Goal: Information Seeking & Learning: Learn about a topic

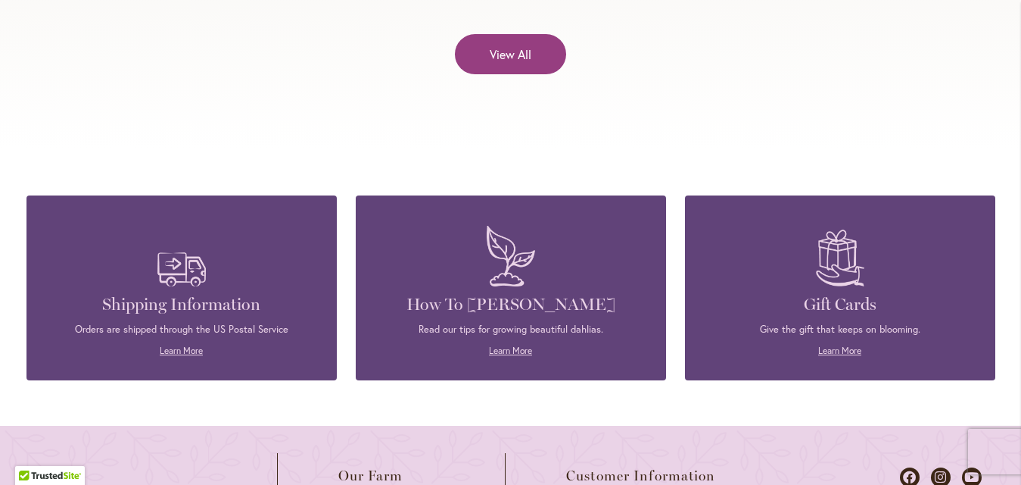
scroll to position [6436, 0]
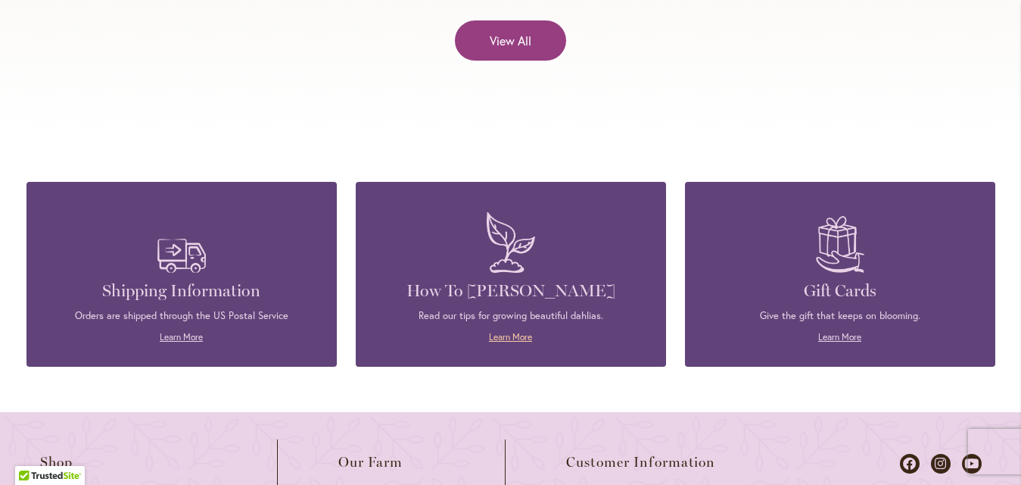
click at [492, 331] on link "Learn More" at bounding box center [510, 336] width 43 height 11
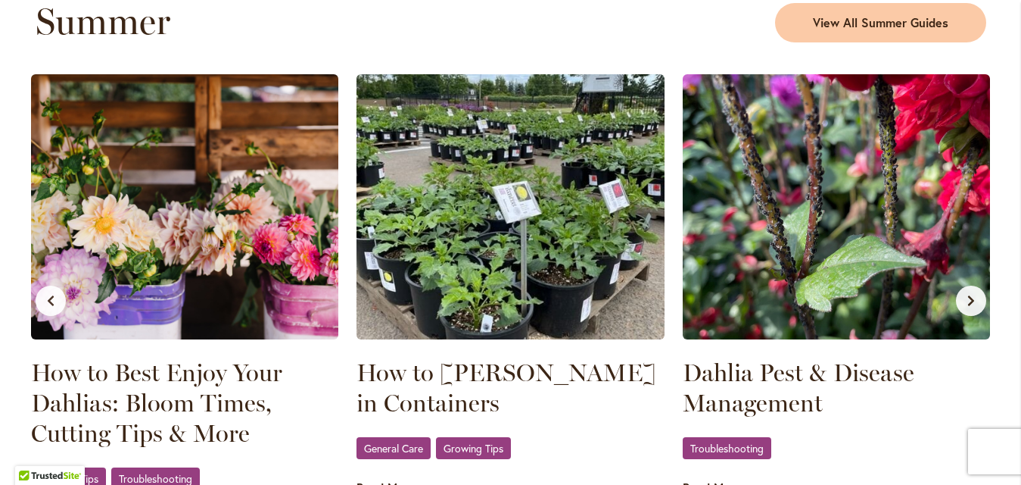
scroll to position [1666, 0]
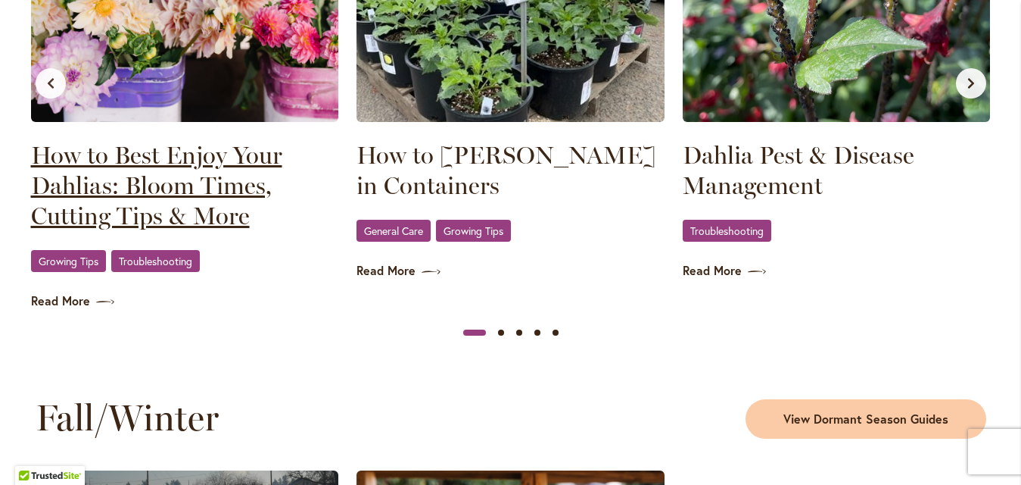
click at [178, 157] on link "How to Best Enjoy Your Dahlias: Bloom Times, Cutting Tips & More" at bounding box center [185, 185] width 308 height 91
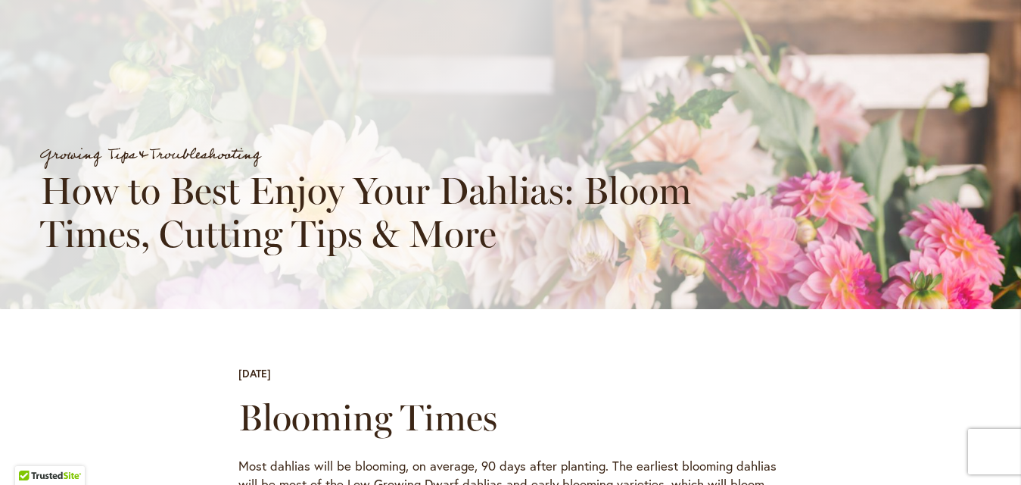
scroll to position [138, 0]
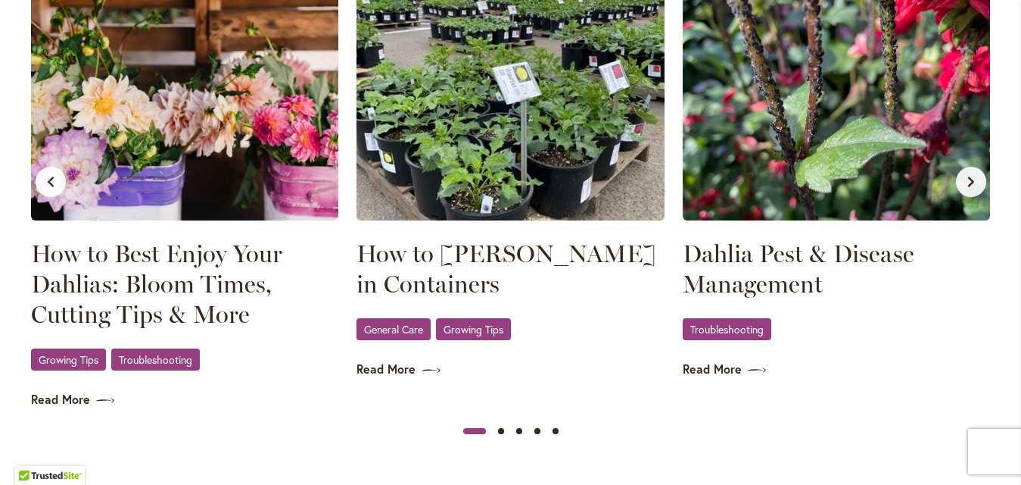
scroll to position [1590, 0]
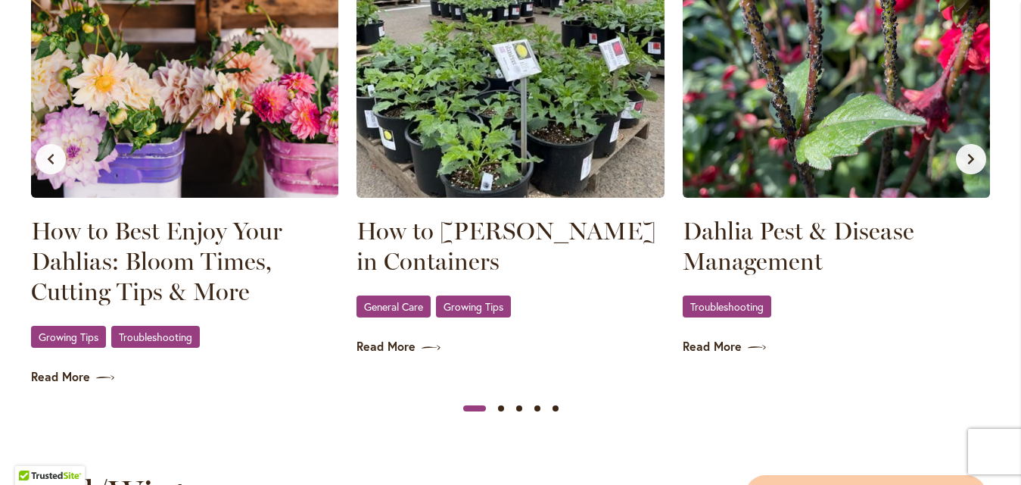
click at [965, 163] on icon "Next slide" at bounding box center [971, 159] width 12 height 12
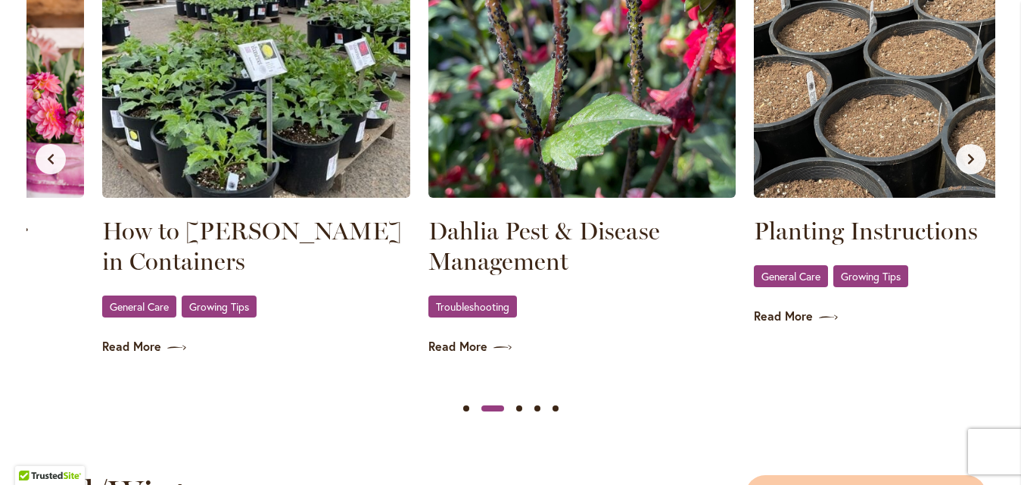
scroll to position [0, 326]
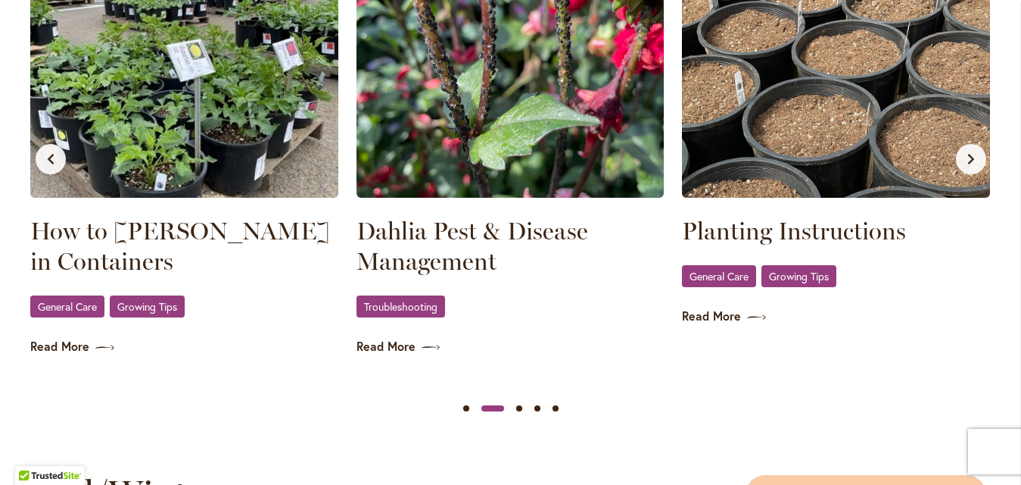
click at [965, 153] on icon "Next slide" at bounding box center [971, 159] width 12 height 12
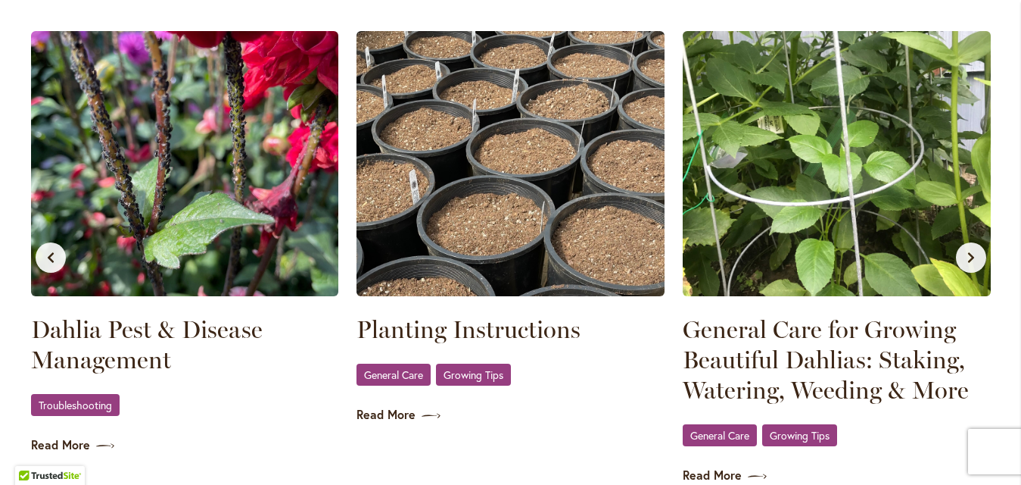
scroll to position [1514, 0]
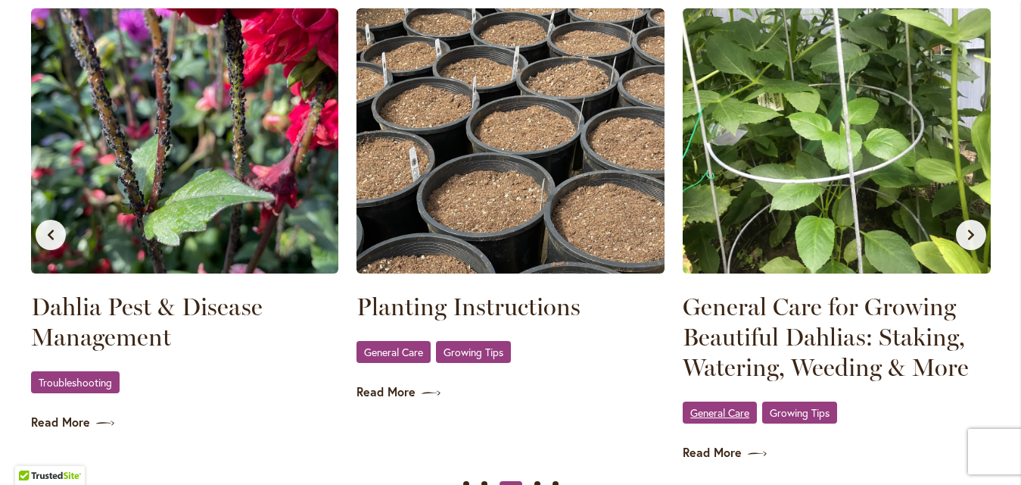
click at [725, 407] on span "General Care" at bounding box center [720, 412] width 59 height 10
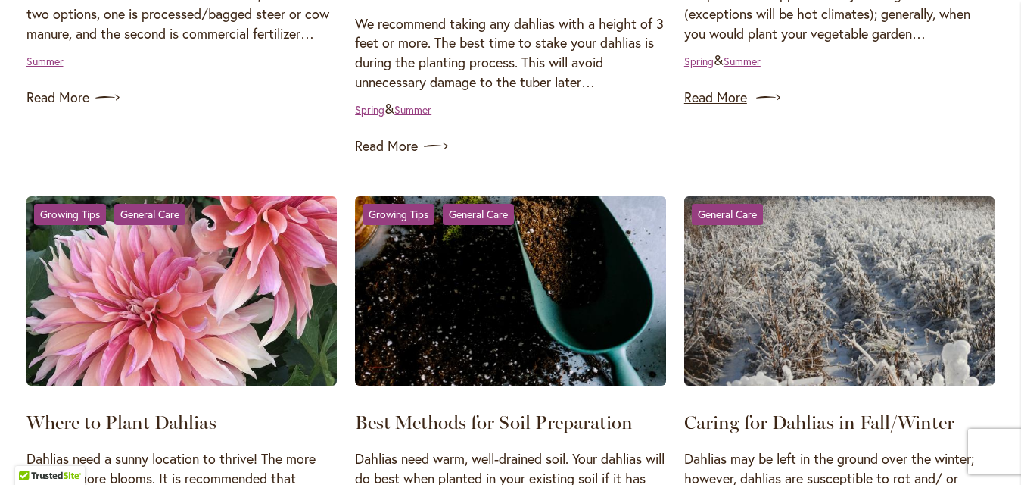
scroll to position [1211, 0]
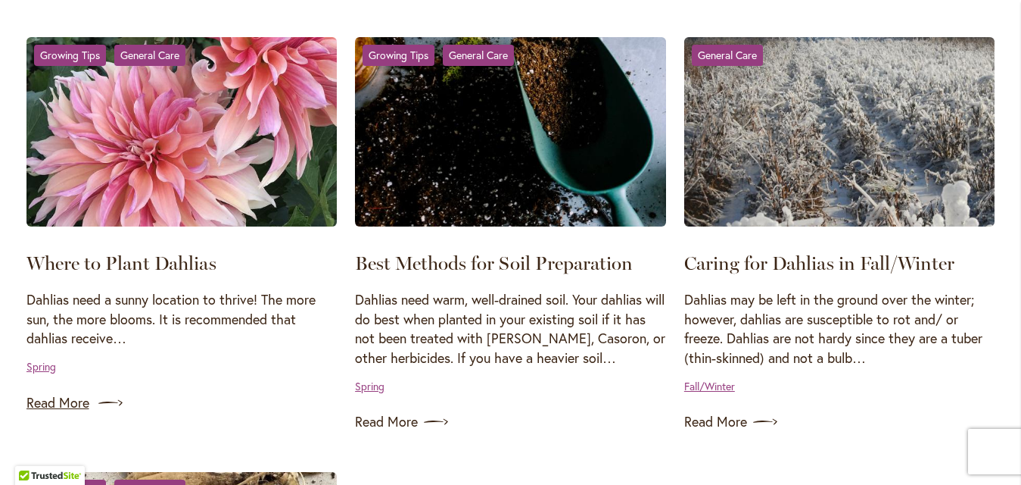
click at [65, 407] on link "Read More" at bounding box center [182, 403] width 311 height 24
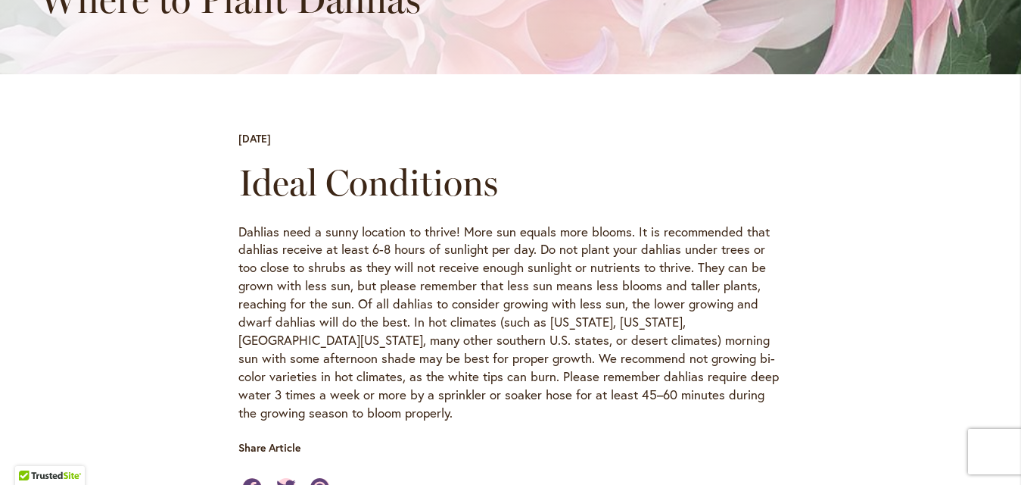
scroll to position [530, 0]
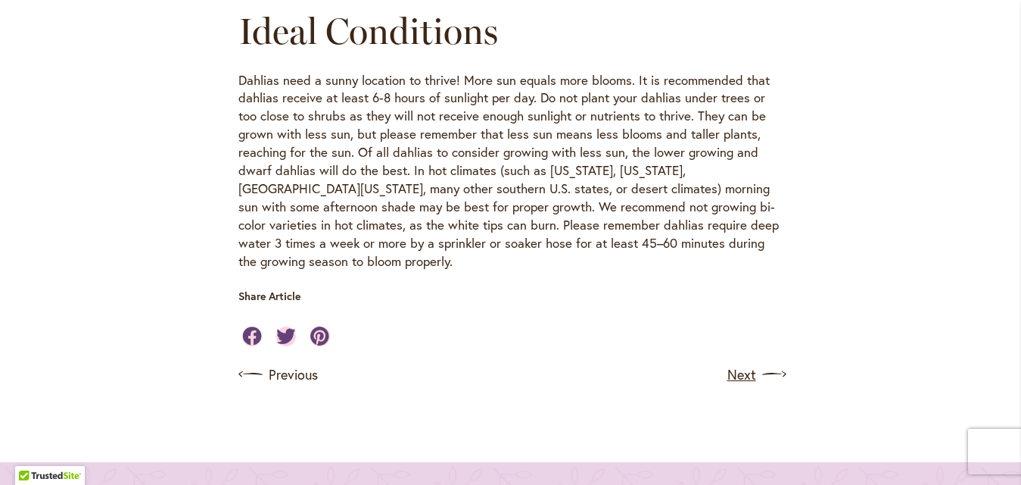
click at [735, 362] on link "Next" at bounding box center [756, 374] width 56 height 24
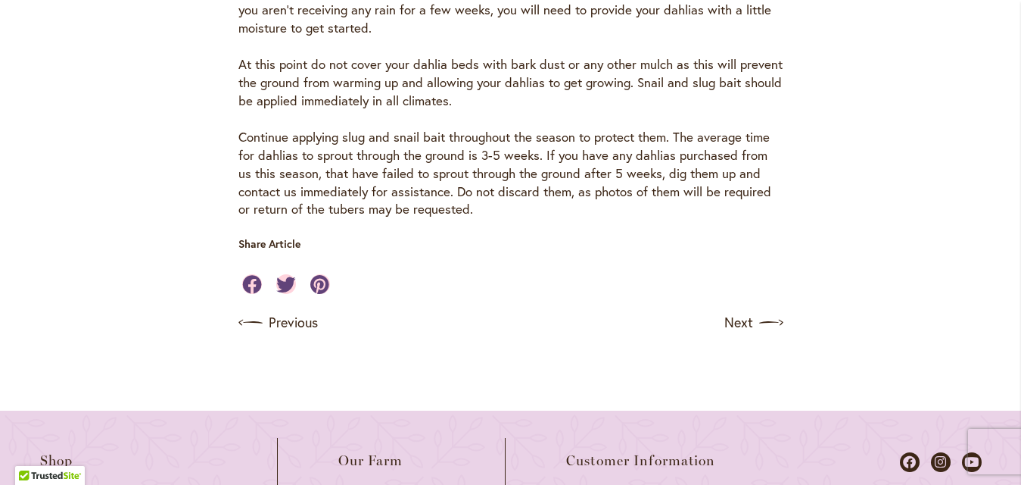
scroll to position [1287, 0]
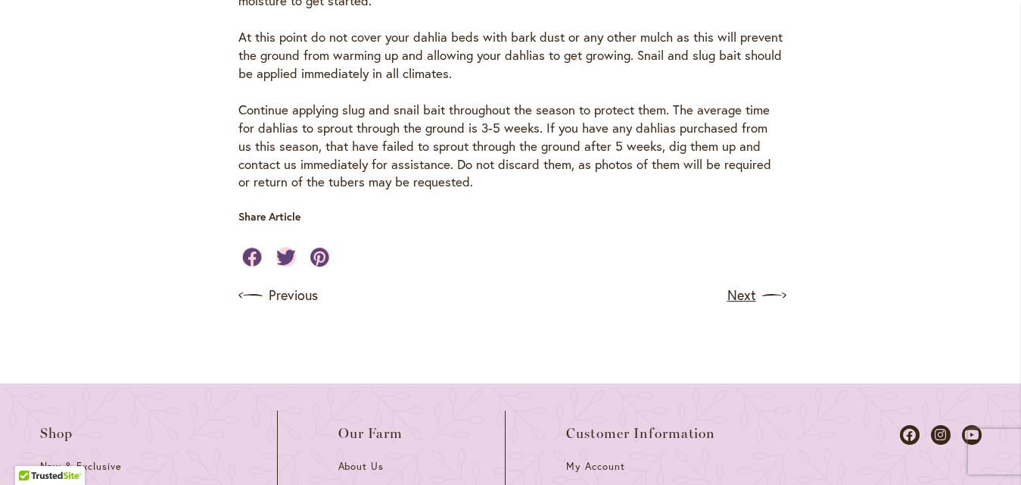
click at [731, 283] on link "Next" at bounding box center [756, 295] width 56 height 24
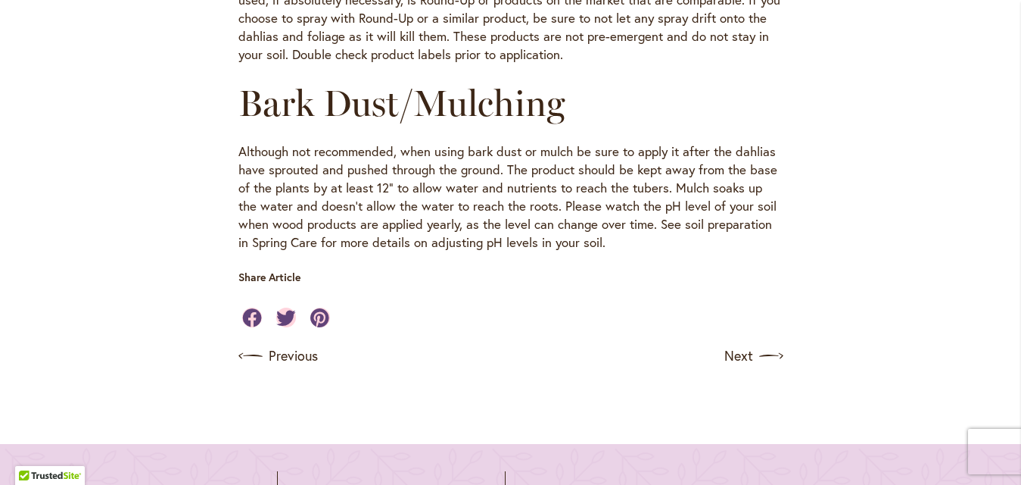
scroll to position [1817, 0]
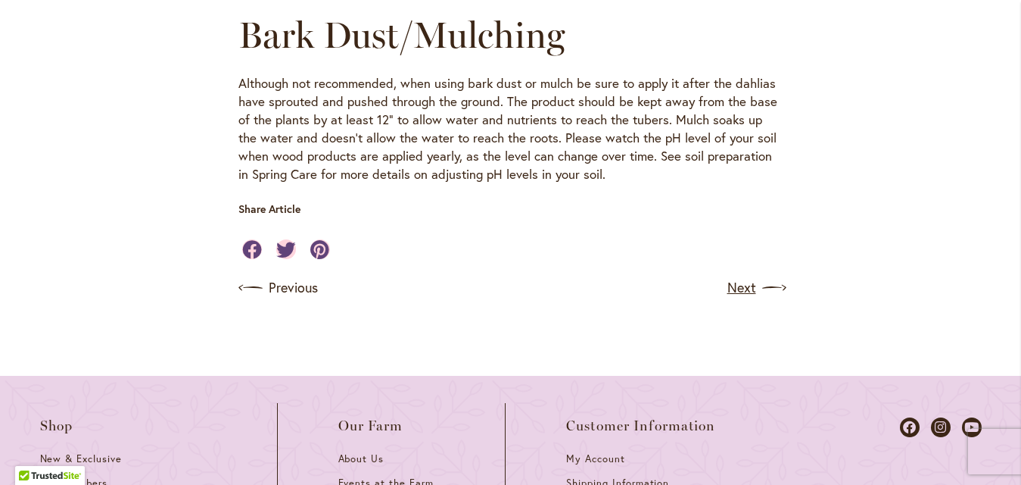
click at [768, 276] on img at bounding box center [774, 288] width 24 height 24
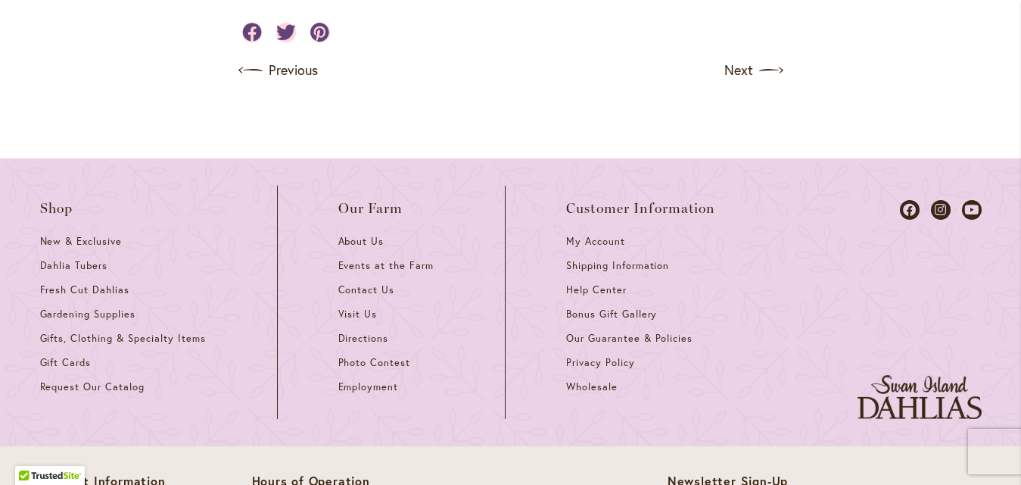
scroll to position [1742, 0]
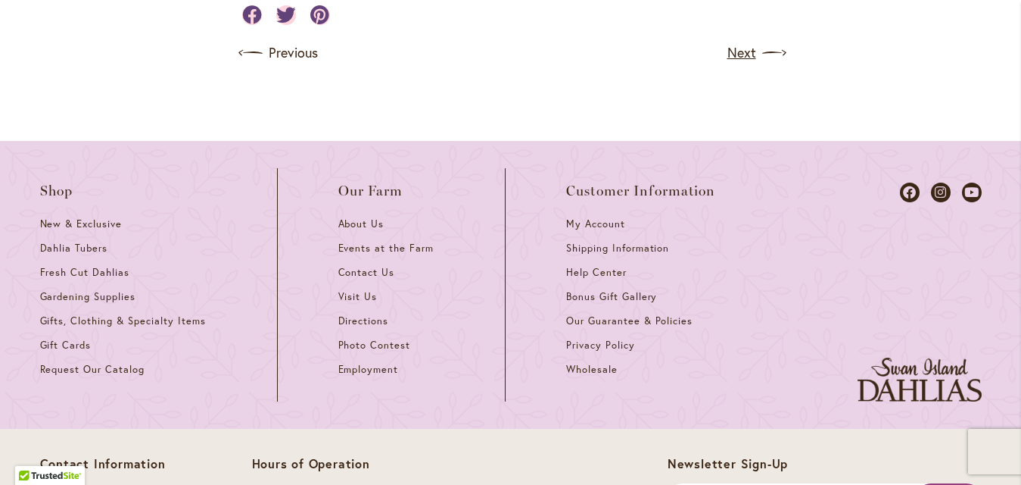
click at [742, 65] on link "Next" at bounding box center [756, 53] width 56 height 24
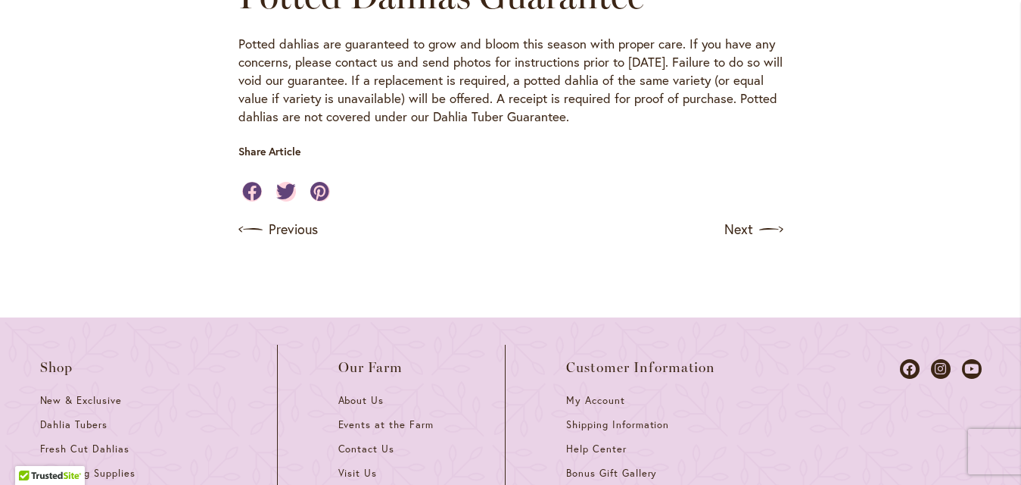
scroll to position [1211, 0]
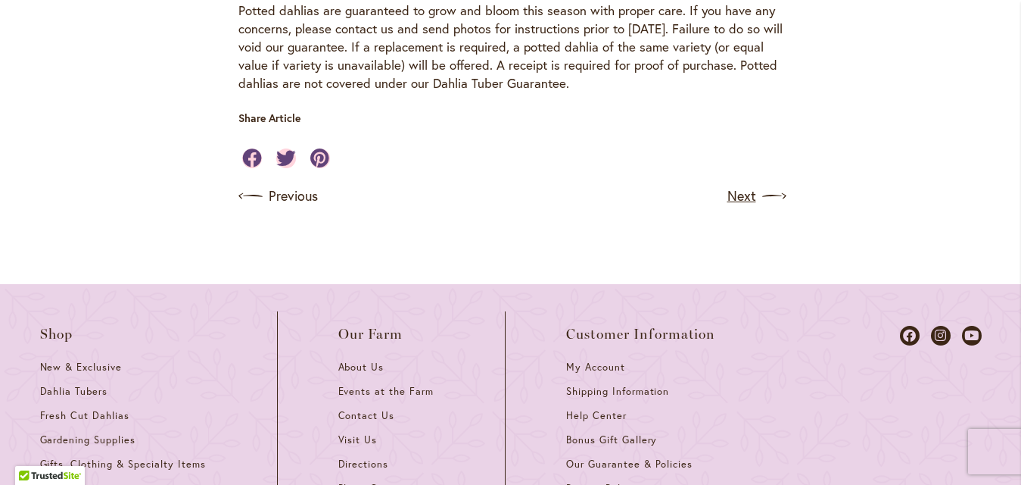
click at [731, 198] on link "Next" at bounding box center [756, 196] width 56 height 24
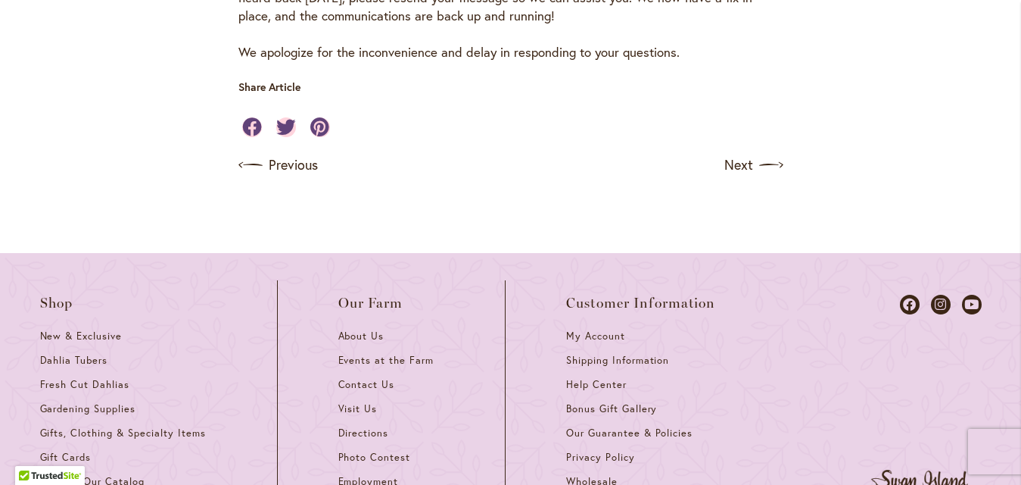
scroll to position [1363, 0]
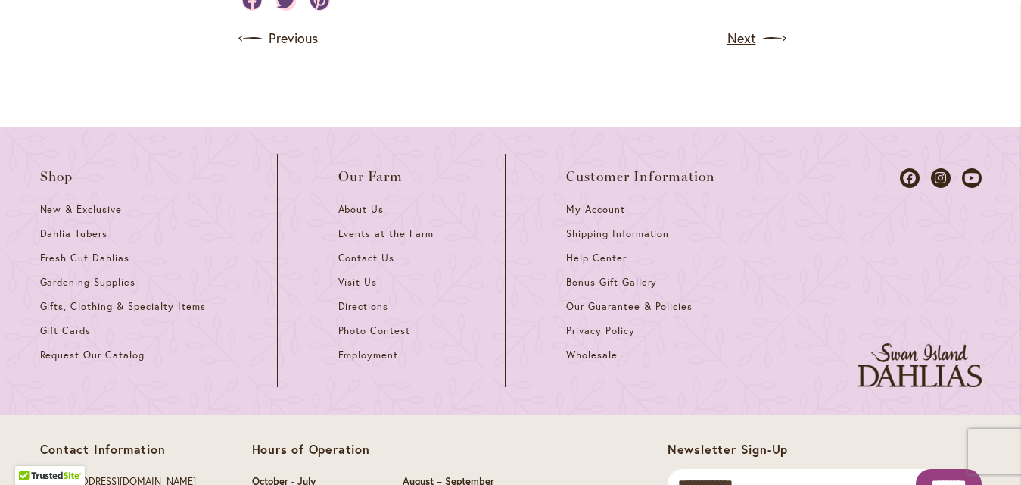
click at [728, 39] on link "Next" at bounding box center [756, 39] width 56 height 24
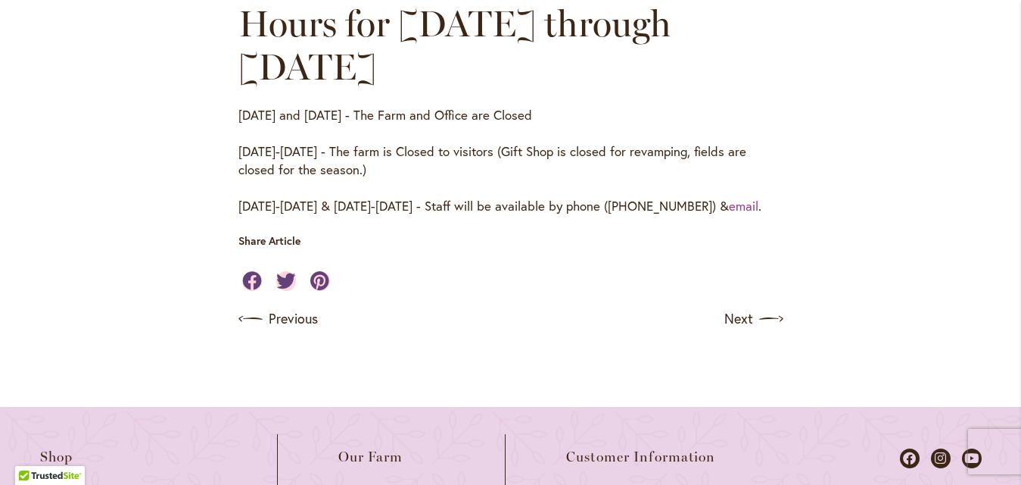
scroll to position [1060, 0]
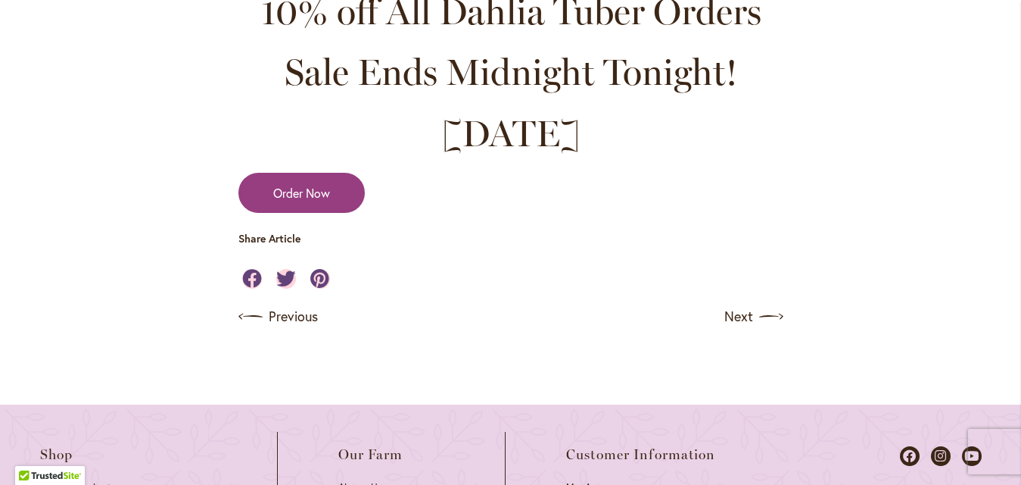
scroll to position [1439, 0]
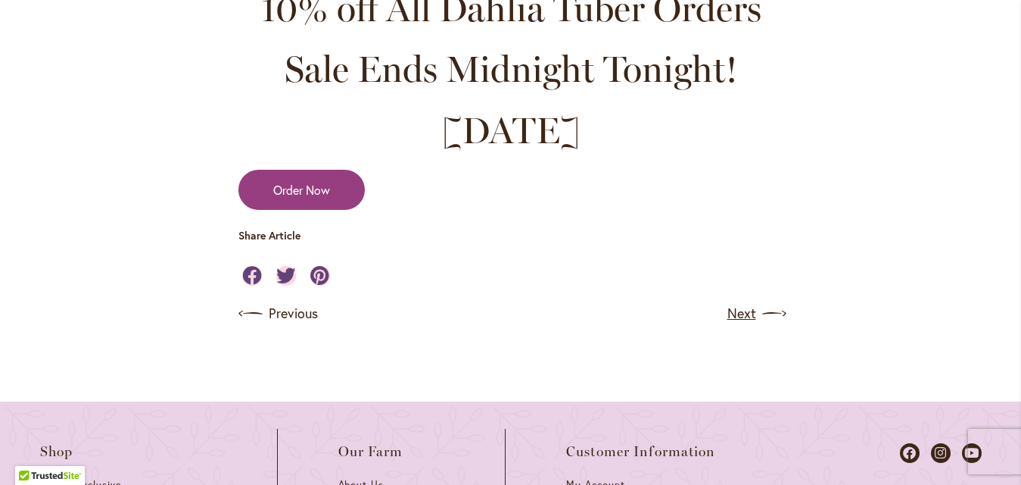
click at [750, 313] on link "Next" at bounding box center [756, 313] width 56 height 24
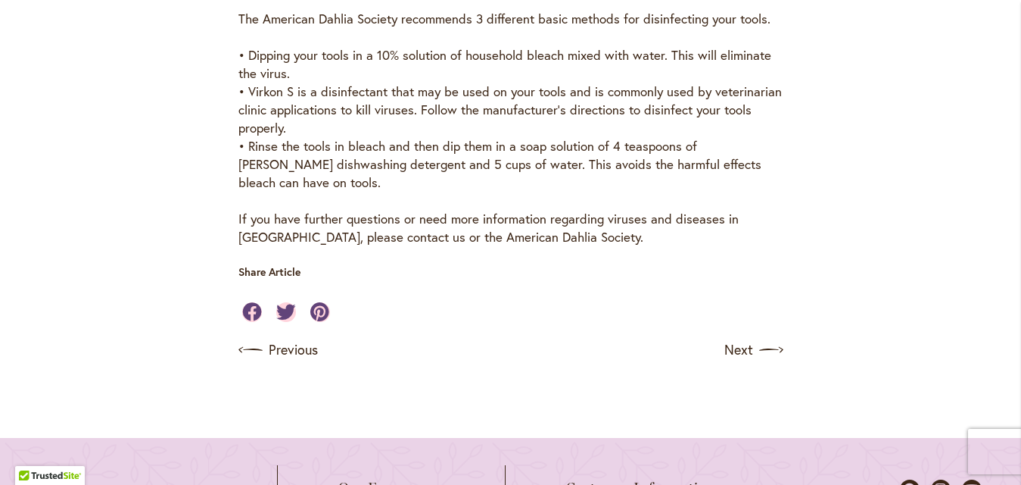
scroll to position [757, 0]
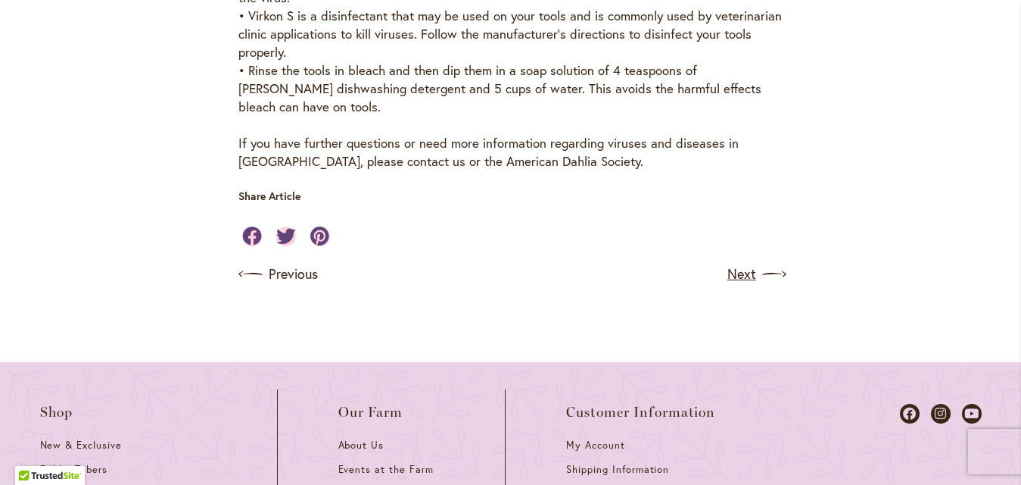
click at [728, 267] on link "Next" at bounding box center [756, 274] width 56 height 24
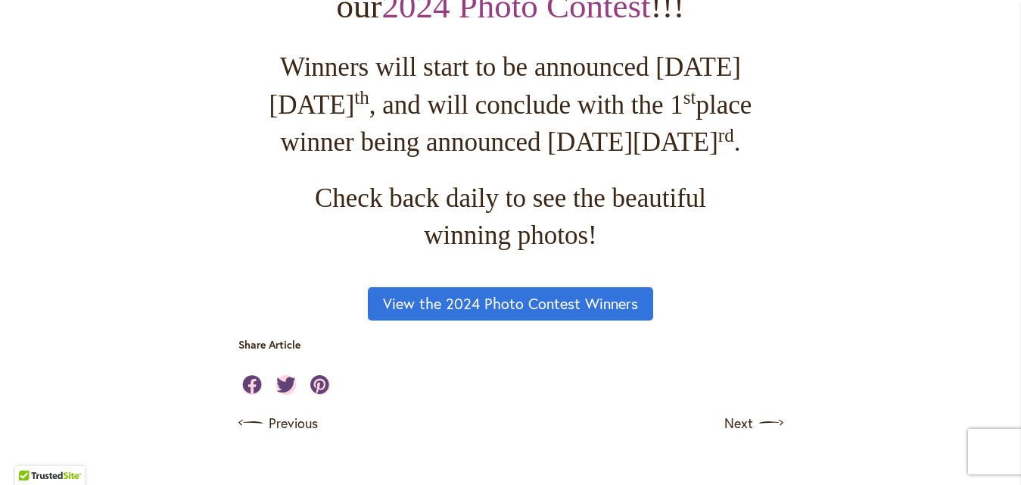
scroll to position [1514, 0]
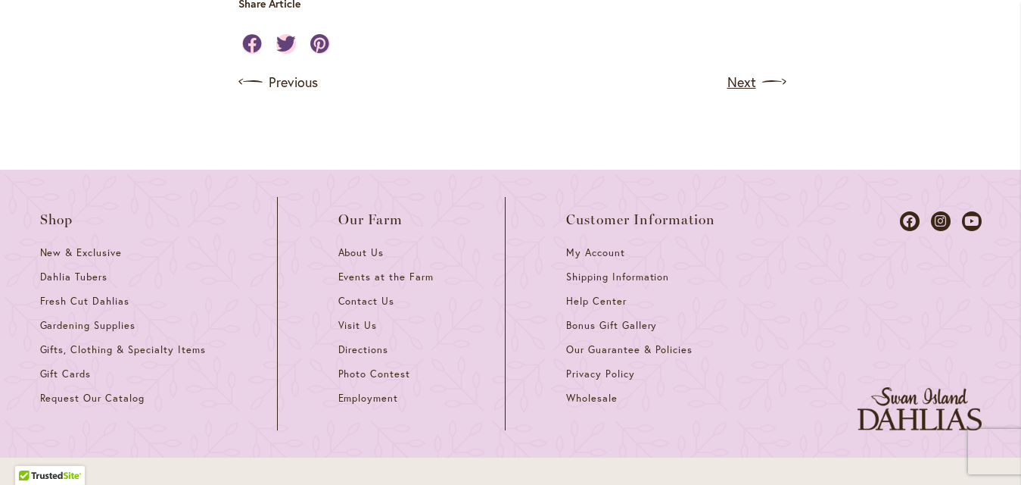
click at [747, 94] on link "Next" at bounding box center [756, 82] width 56 height 24
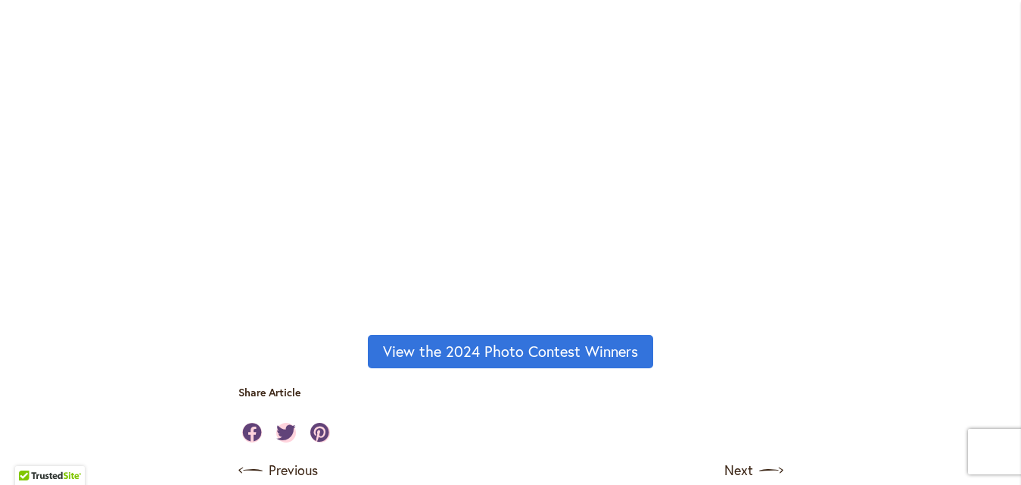
scroll to position [1673, 0]
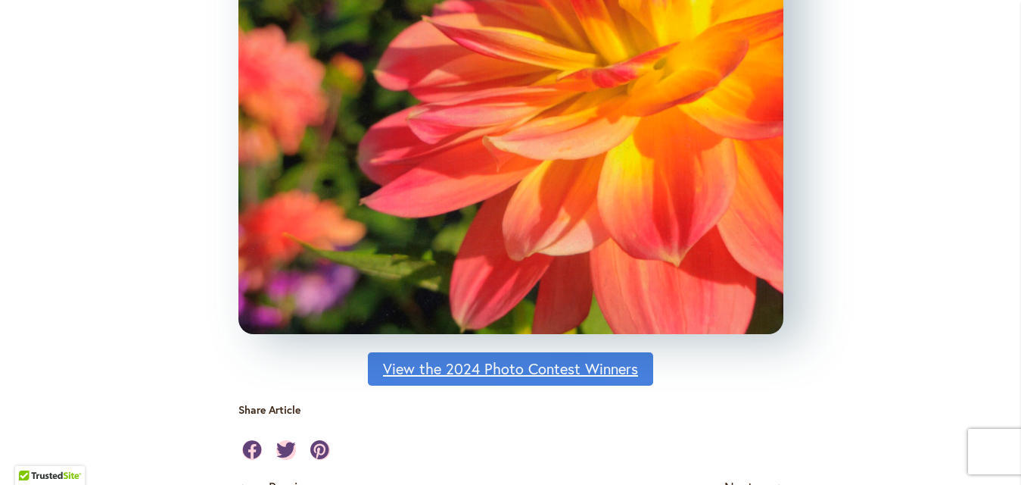
click at [550, 366] on link "View the 2024 Photo Contest Winners" at bounding box center [510, 368] width 285 height 33
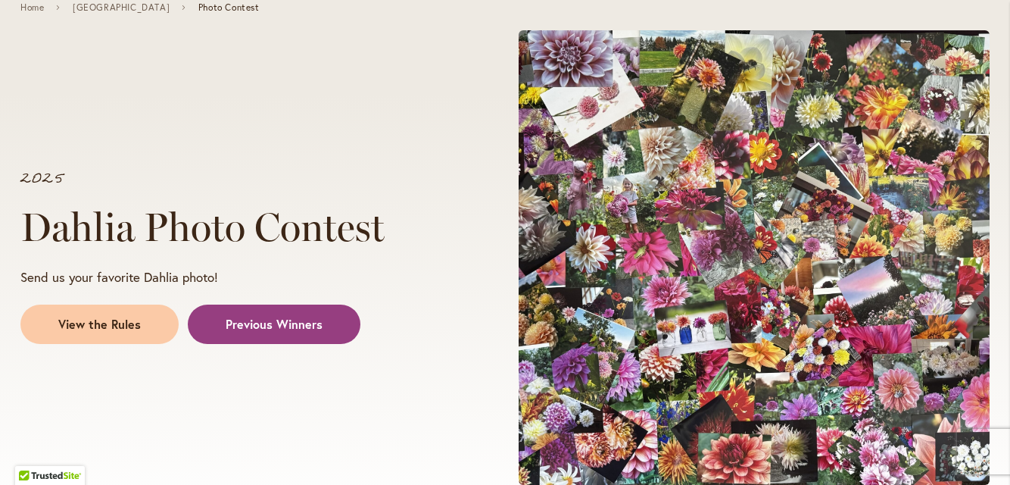
scroll to position [76, 0]
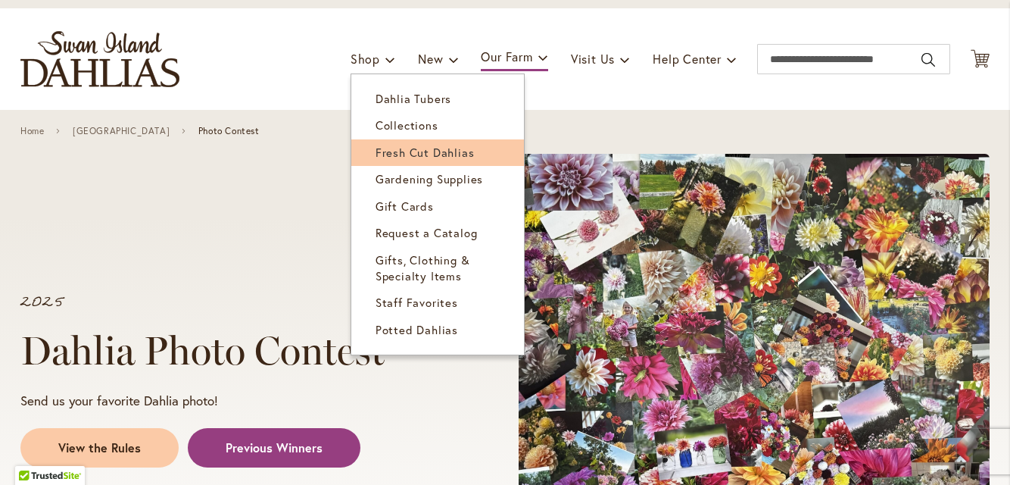
click at [392, 156] on span "Fresh Cut Dahlias" at bounding box center [425, 152] width 99 height 15
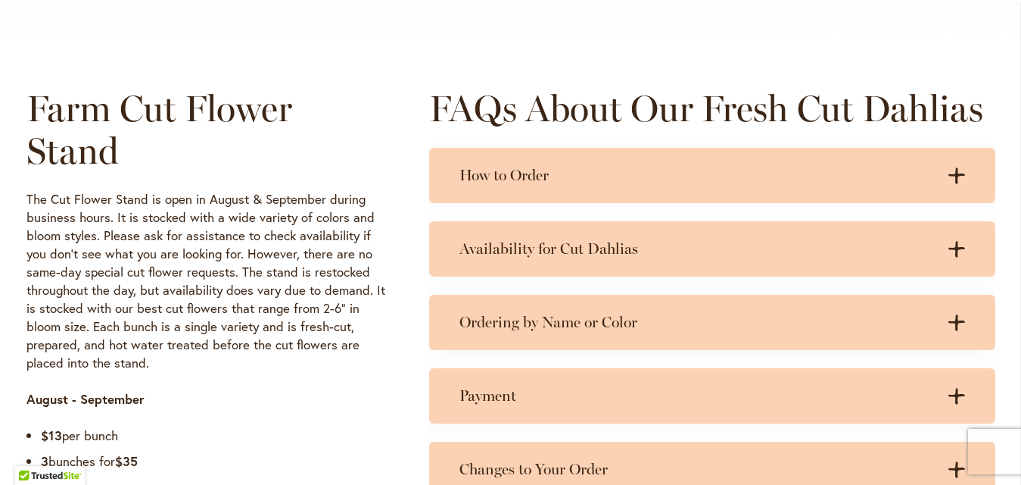
scroll to position [757, 0]
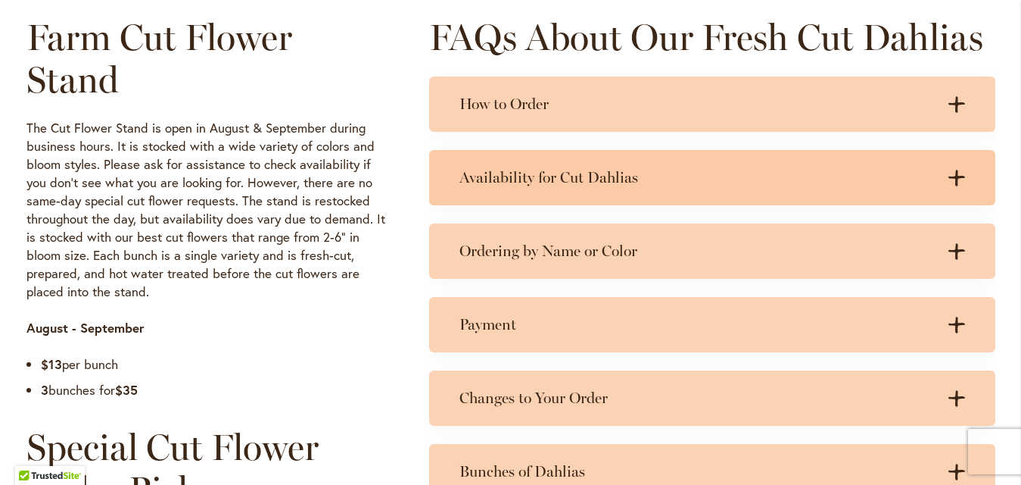
click at [585, 186] on h3 "Availability for Cut Dahlias" at bounding box center [698, 177] width 476 height 19
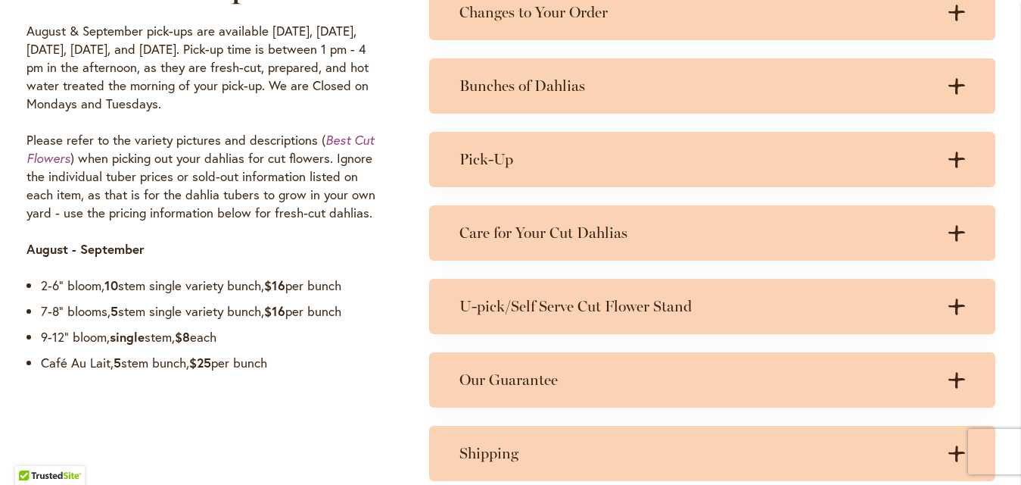
scroll to position [1287, 0]
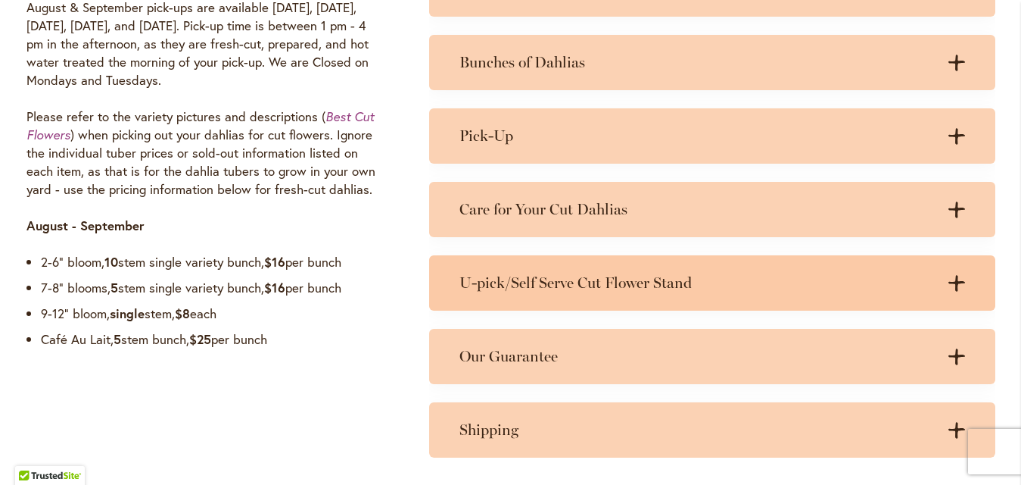
click at [547, 292] on div "U-pick/Self Serve Cut Flower Stand .cls-1 { fill: #3c2616; stroke-width: 0px; }…" at bounding box center [712, 282] width 566 height 55
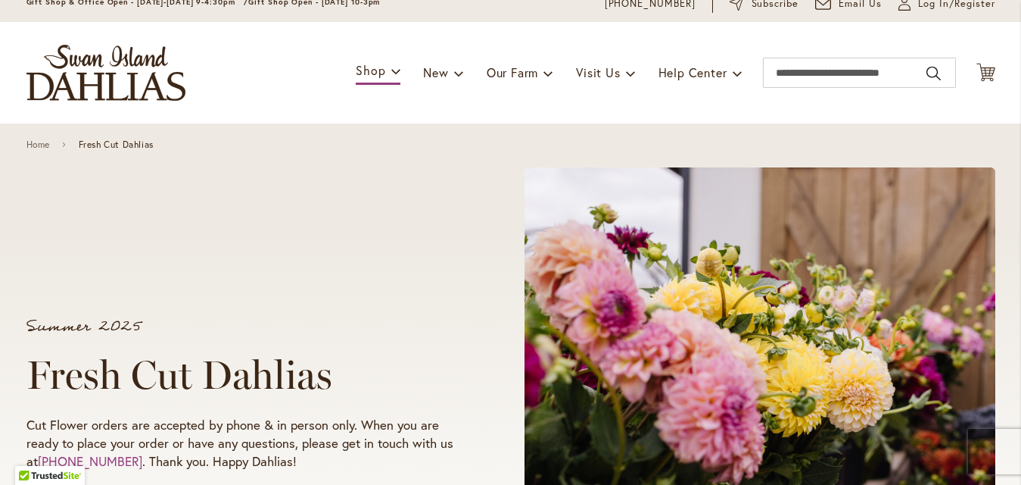
scroll to position [0, 0]
